Goal: Task Accomplishment & Management: Complete application form

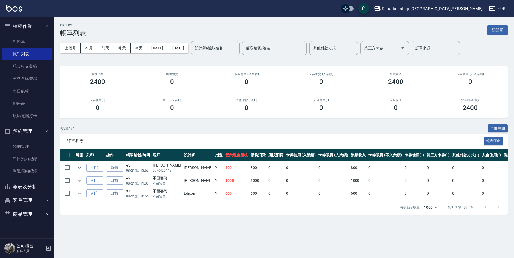
click at [37, 184] on button "報表及分析" at bounding box center [26, 187] width 49 height 14
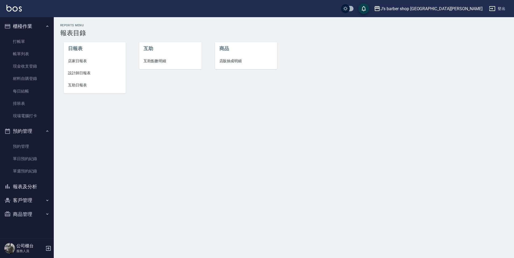
click at [148, 59] on span "互助點數明細" at bounding box center [170, 61] width 54 height 6
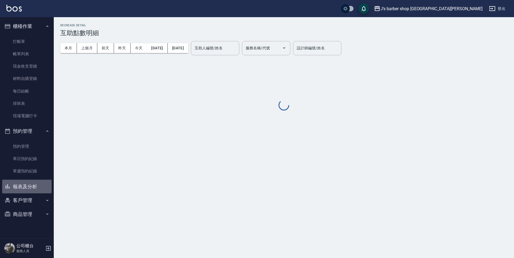
click at [32, 184] on button "報表及分析" at bounding box center [26, 187] width 49 height 14
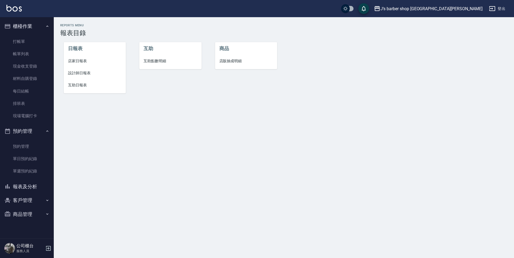
click at [80, 82] on li "互助日報表" at bounding box center [95, 85] width 62 height 12
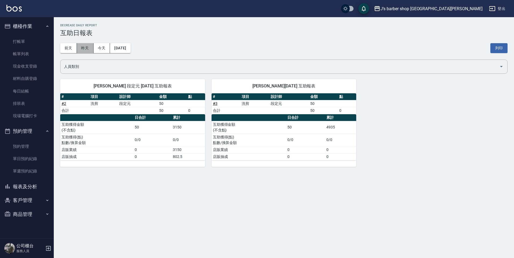
click at [86, 49] on button "昨天" at bounding box center [85, 48] width 17 height 10
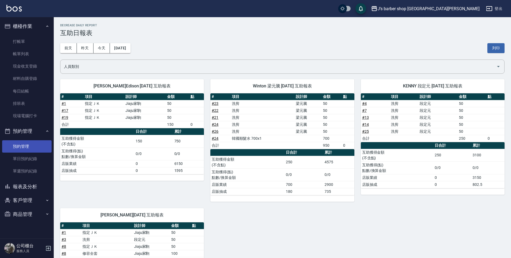
click at [20, 150] on link "預約管理" at bounding box center [26, 146] width 49 height 12
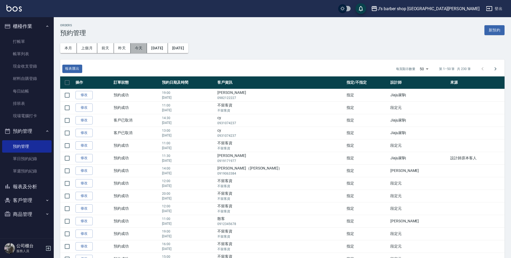
click at [136, 48] on button "今天" at bounding box center [139, 48] width 17 height 10
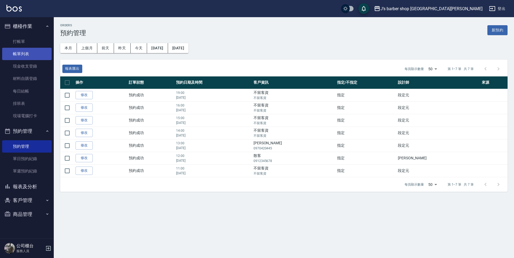
click at [41, 54] on link "帳單列表" at bounding box center [26, 54] width 49 height 12
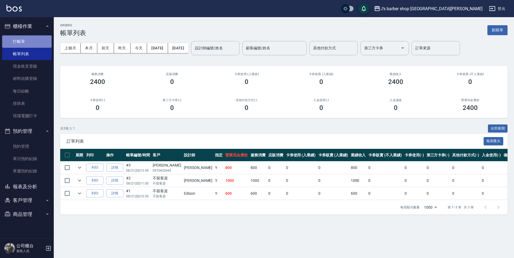
click at [31, 37] on link "打帳單" at bounding box center [26, 41] width 49 height 12
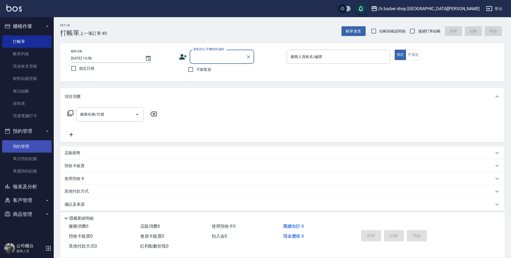
click at [42, 147] on link "預約管理" at bounding box center [26, 146] width 49 height 12
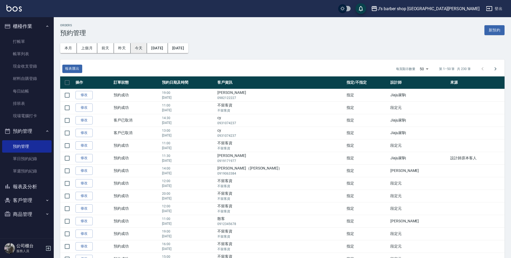
click at [133, 50] on button "今天" at bounding box center [139, 48] width 17 height 10
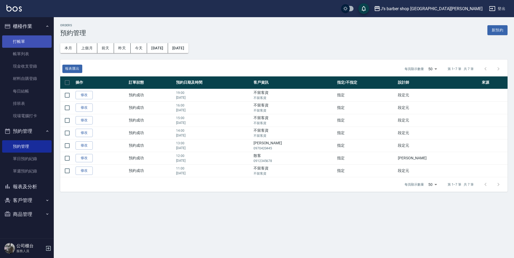
click at [39, 45] on link "打帳單" at bounding box center [26, 41] width 49 height 12
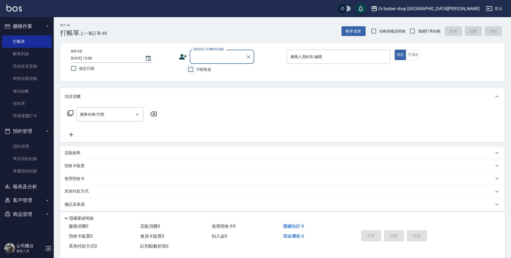
click at [193, 70] on input "不留客資" at bounding box center [190, 69] width 11 height 11
checkbox input "true"
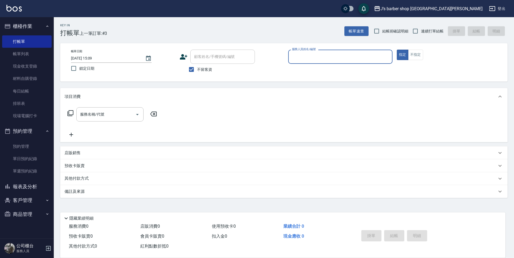
click at [294, 57] on input "服務人員姓名/編號" at bounding box center [339, 56] width 99 height 9
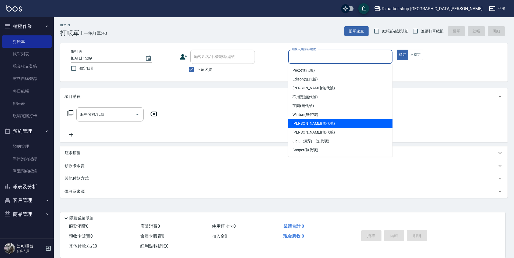
click at [333, 123] on div "[PERSON_NAME] (無代號)" at bounding box center [340, 123] width 104 height 9
type input "[PERSON_NAME](無代號)"
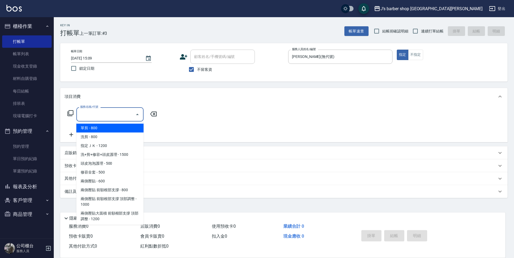
click at [126, 115] on input "服務名稱/代號" at bounding box center [106, 114] width 54 height 9
click at [129, 137] on span "洗剪 - 800" at bounding box center [109, 137] width 67 height 9
type input "洗剪(101)"
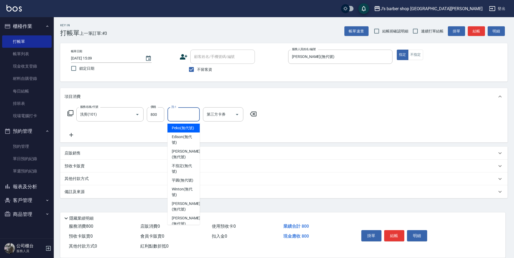
click at [178, 117] on input "洗-1" at bounding box center [183, 114] width 27 height 9
click at [186, 131] on span "Peko (無代號)" at bounding box center [183, 128] width 22 height 6
type input "Peko(無代號)"
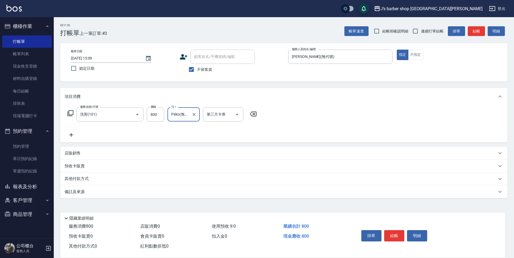
click at [222, 195] on div "備註及來源" at bounding box center [283, 192] width 447 height 13
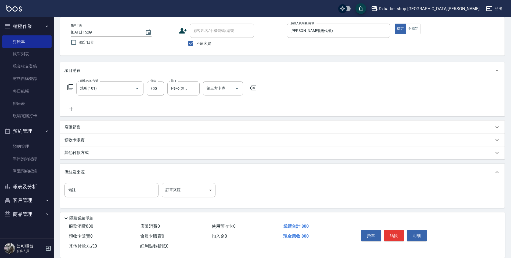
scroll to position [28, 0]
click at [151, 193] on input "備註" at bounding box center [111, 189] width 94 height 15
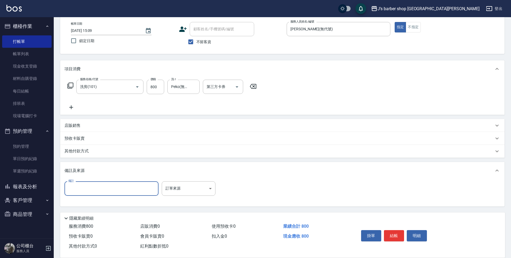
type input "5"
type input "轉帳"
click at [391, 233] on button "結帳" at bounding box center [394, 235] width 20 height 11
